Goal: Information Seeking & Learning: Learn about a topic

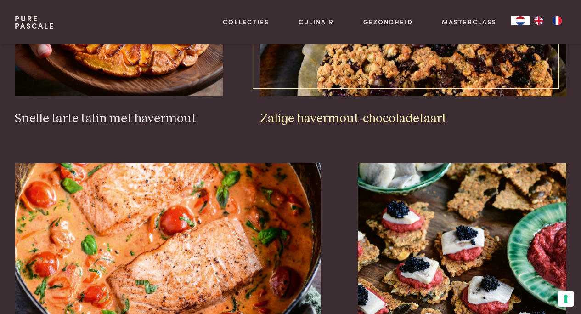
scroll to position [1425, 0]
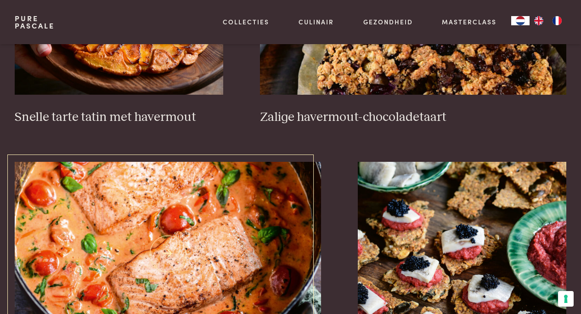
click at [205, 239] on img at bounding box center [168, 254] width 307 height 184
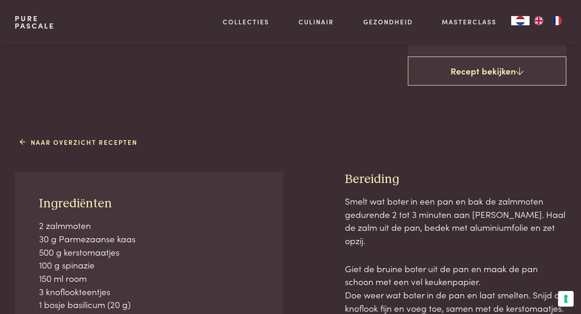
scroll to position [377, 0]
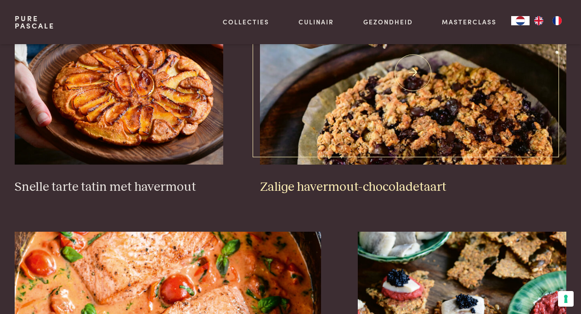
scroll to position [1341, 0]
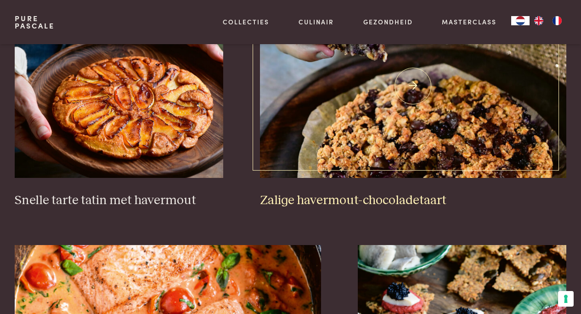
click at [415, 86] on img at bounding box center [413, 86] width 307 height 184
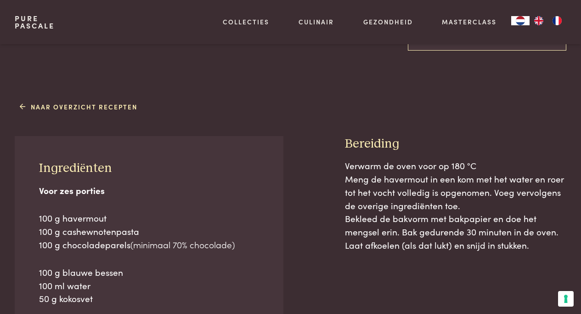
scroll to position [332, 0]
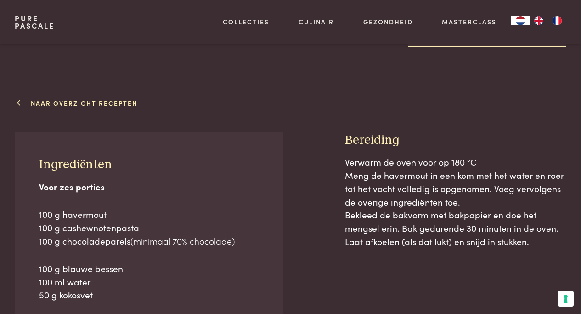
click at [100, 101] on link "Naar overzicht recepten" at bounding box center [79, 103] width 118 height 10
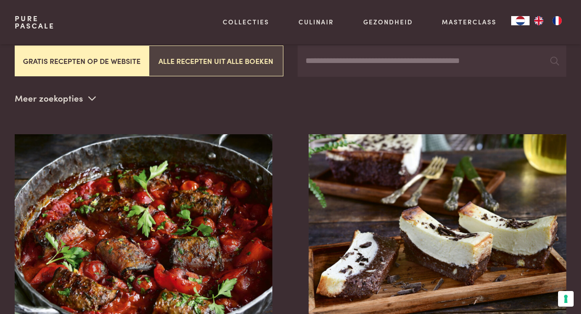
scroll to position [304, 0]
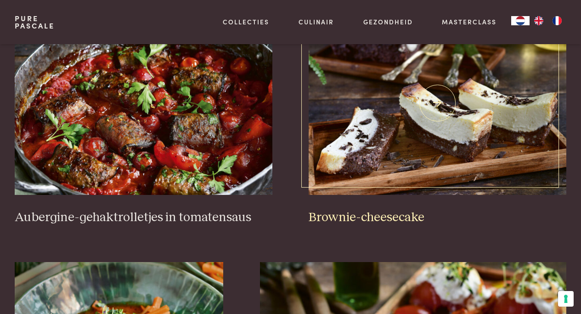
click at [435, 110] on img at bounding box center [438, 103] width 258 height 184
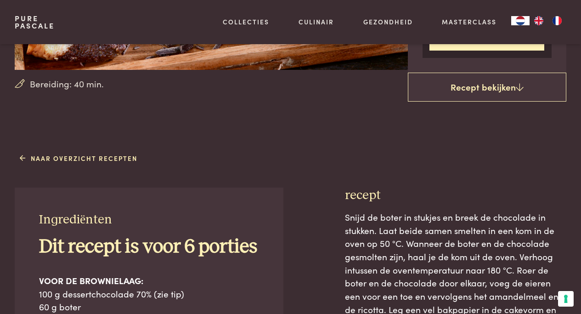
scroll to position [224, 0]
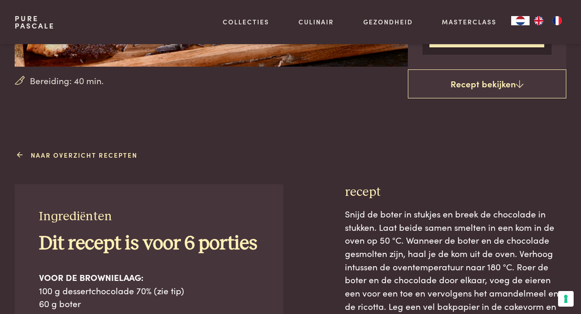
click at [81, 154] on link "Naar overzicht recepten" at bounding box center [79, 155] width 118 height 10
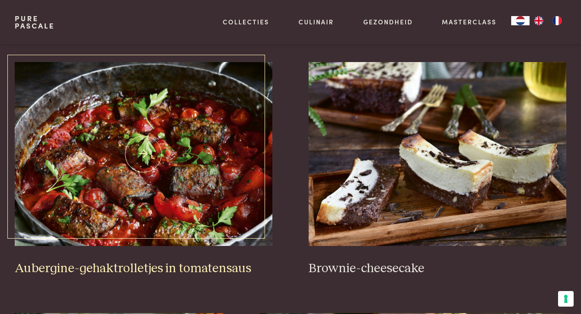
scroll to position [253, 0]
click at [149, 151] on img at bounding box center [144, 154] width 258 height 184
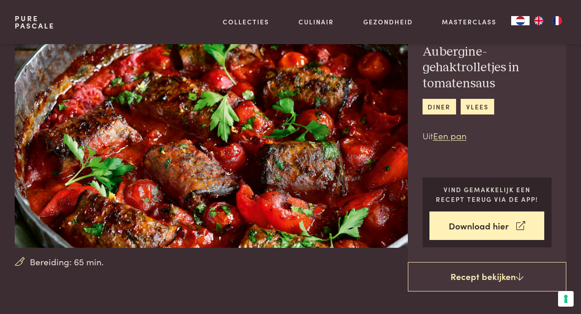
scroll to position [44, 0]
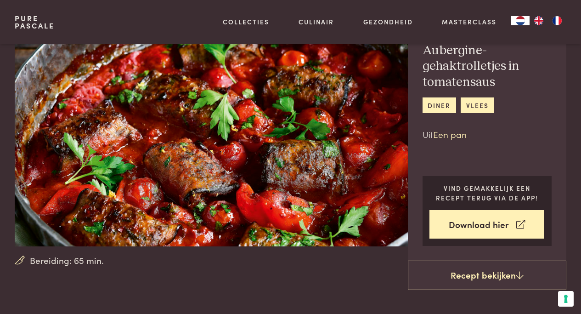
click at [453, 137] on link "Een pan" at bounding box center [450, 134] width 34 height 12
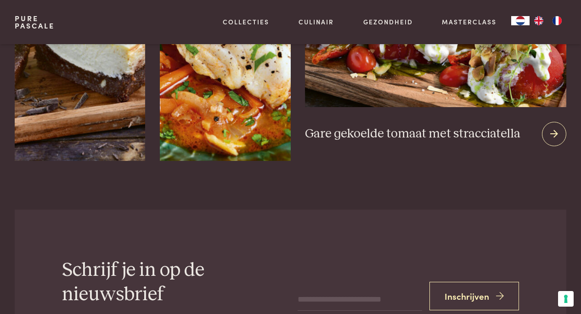
scroll to position [1805, 0]
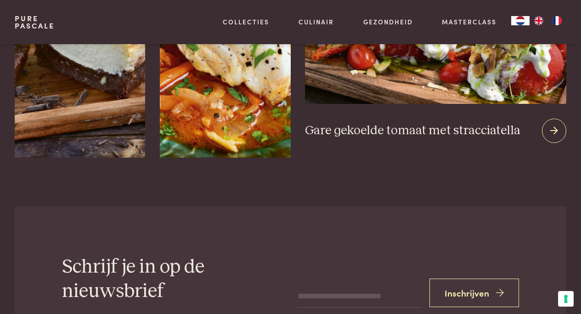
click at [557, 132] on icon at bounding box center [555, 130] width 8 height 13
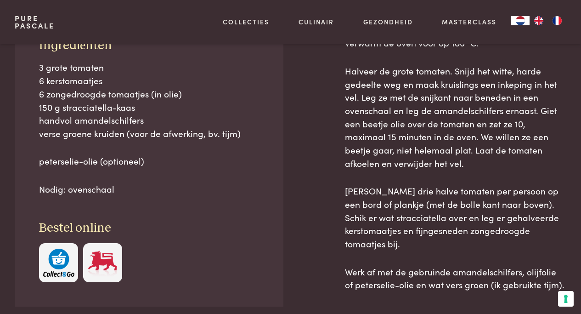
scroll to position [249, 0]
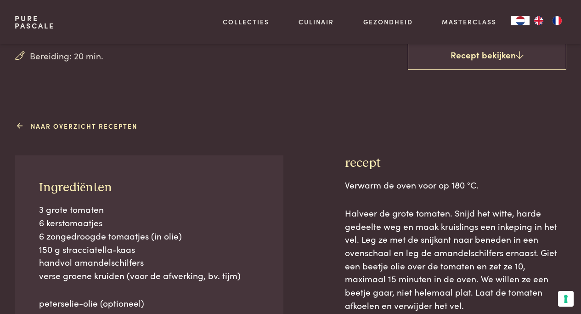
click at [76, 125] on link "Naar overzicht recepten" at bounding box center [79, 126] width 118 height 10
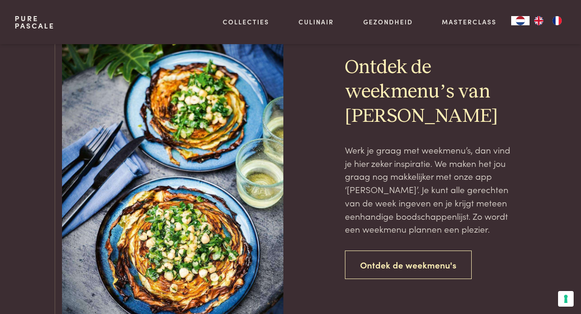
scroll to position [1956, 0]
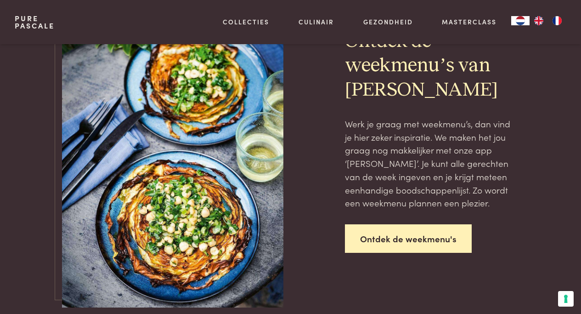
click at [411, 239] on link "Ontdek de weekmenu's" at bounding box center [408, 238] width 127 height 29
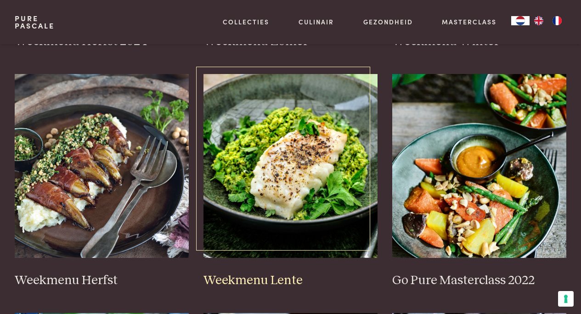
scroll to position [432, 0]
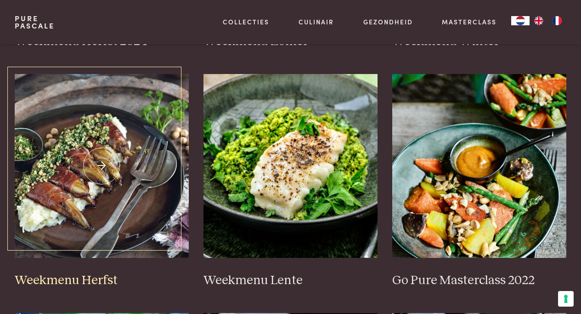
click at [102, 163] on img at bounding box center [102, 166] width 174 height 184
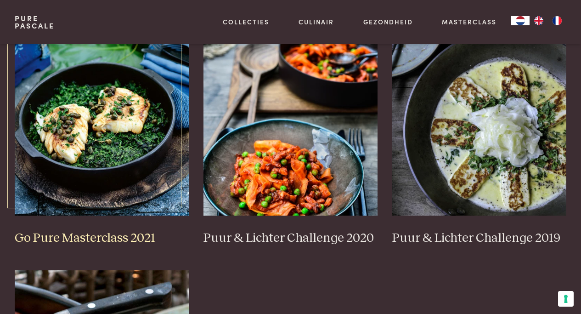
scroll to position [708, 0]
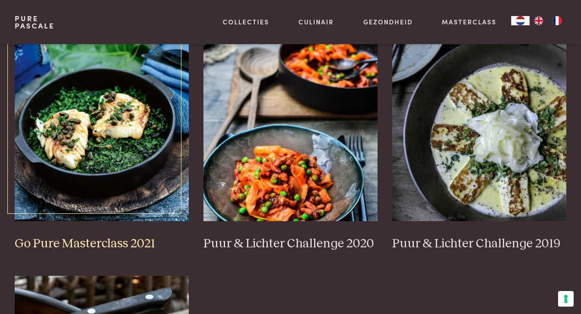
click at [105, 123] on img at bounding box center [102, 129] width 174 height 184
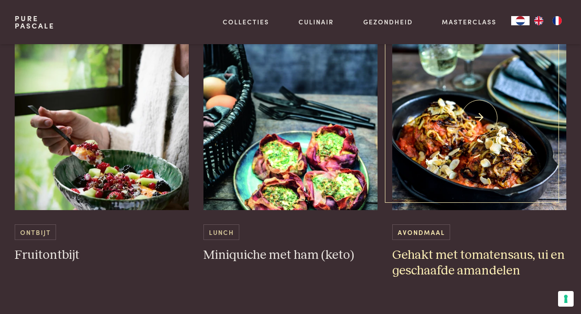
scroll to position [1687, 0]
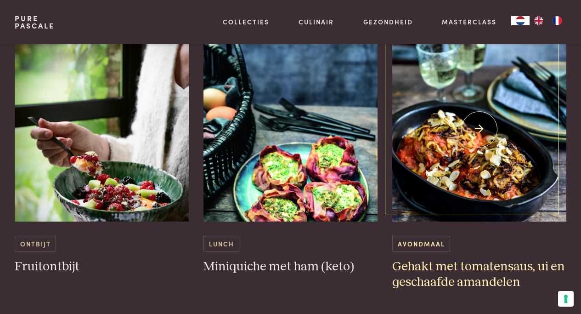
click at [480, 131] on img at bounding box center [480, 130] width 174 height 184
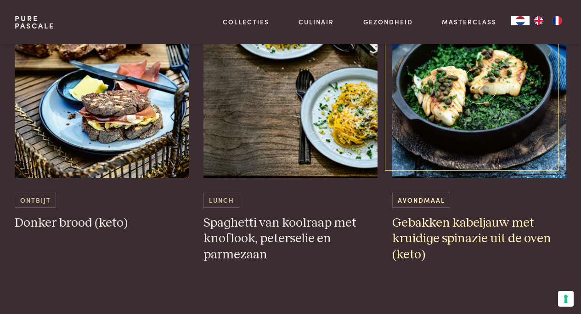
scroll to position [609, 0]
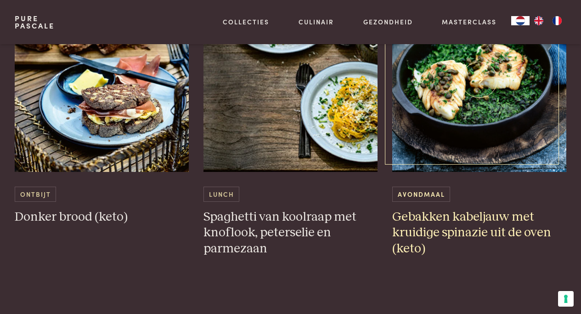
click at [481, 79] on img at bounding box center [480, 80] width 174 height 184
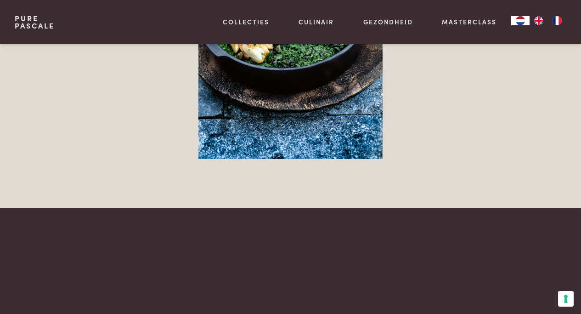
scroll to position [1454, 0]
